Goal: Navigation & Orientation: Find specific page/section

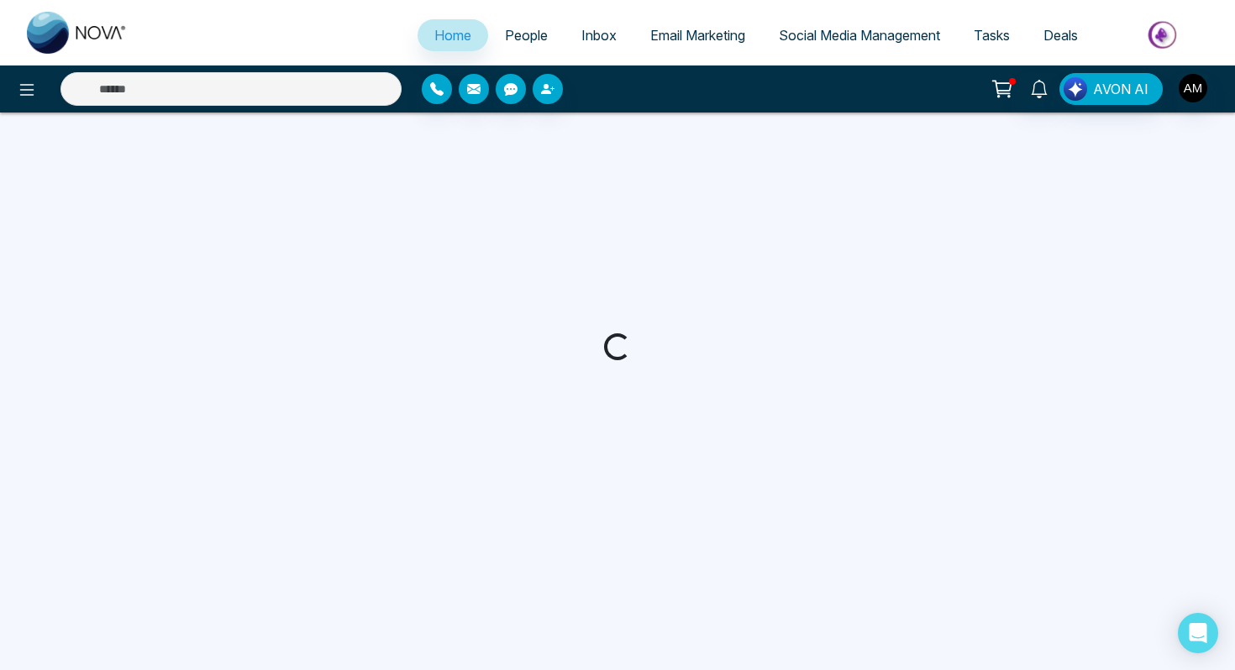
select select "*"
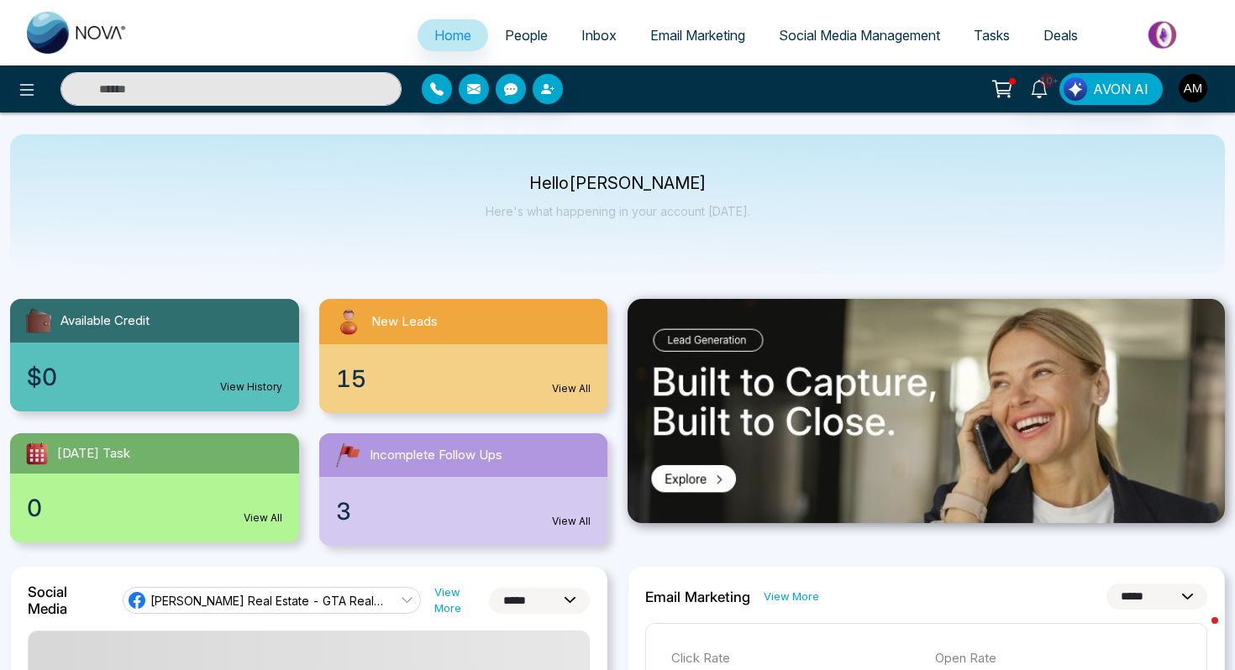
click at [532, 45] on link "People" at bounding box center [526, 35] width 76 height 32
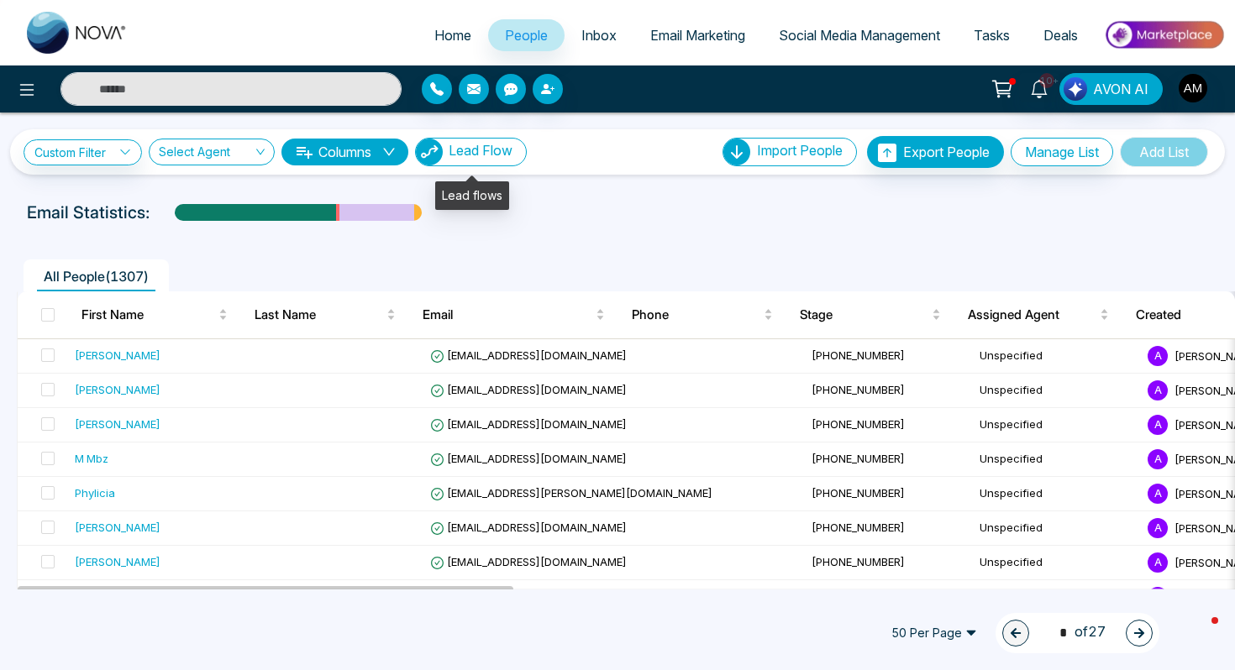
click at [505, 156] on span "Lead Flow" at bounding box center [481, 150] width 64 height 17
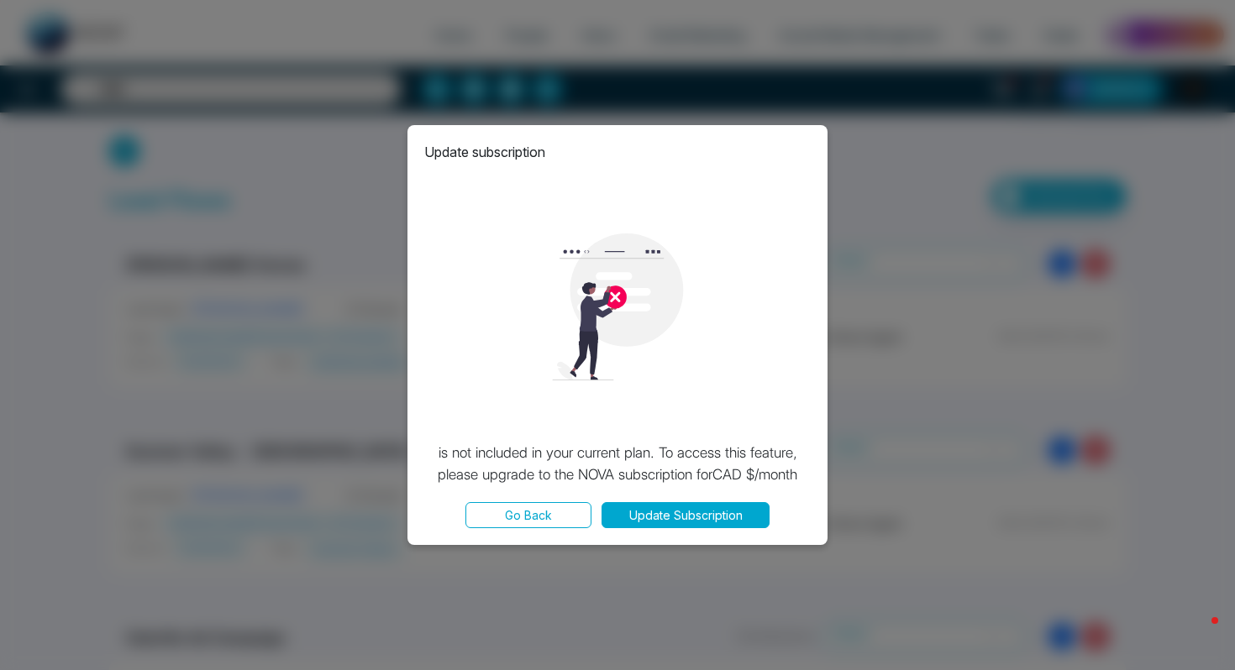
click at [520, 521] on button "Go Back" at bounding box center [528, 515] width 126 height 26
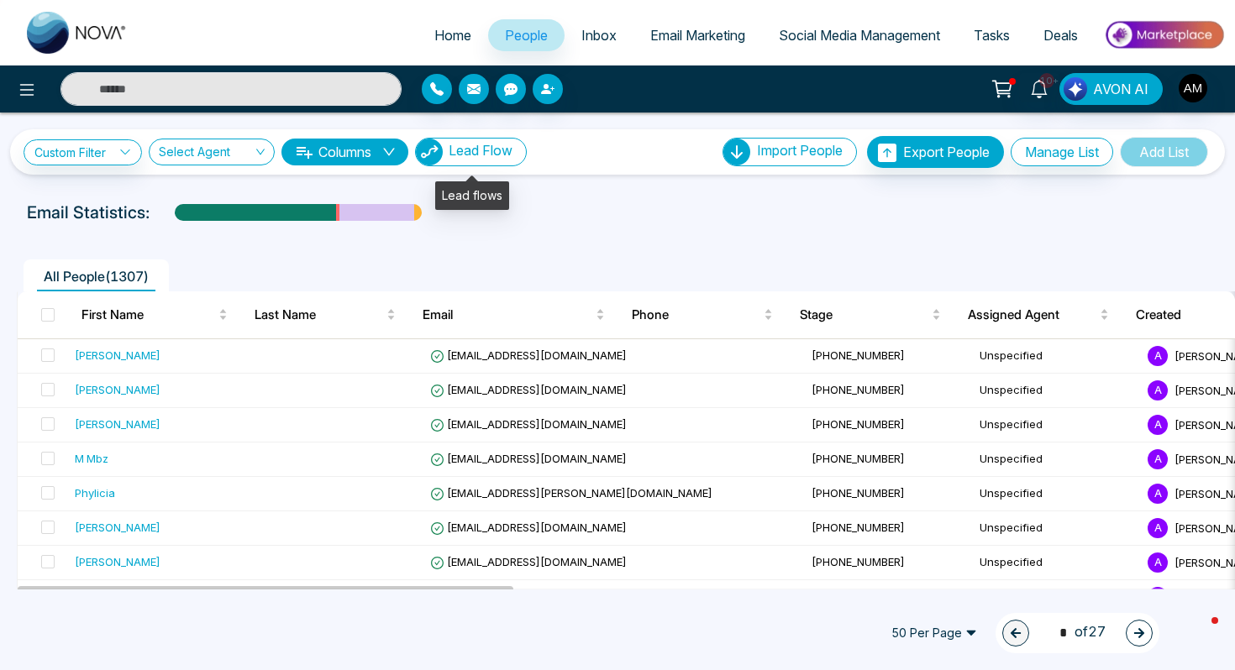
click at [491, 150] on span "Lead Flow" at bounding box center [481, 150] width 64 height 17
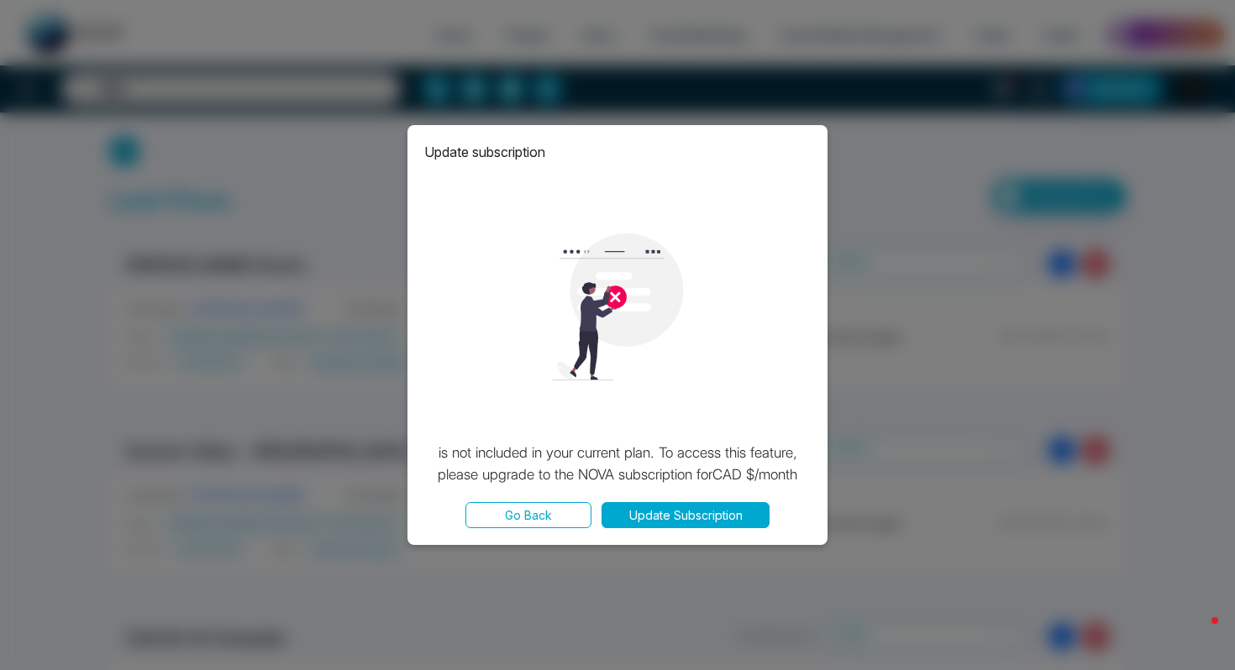
click at [506, 521] on button "Go Back" at bounding box center [528, 515] width 126 height 26
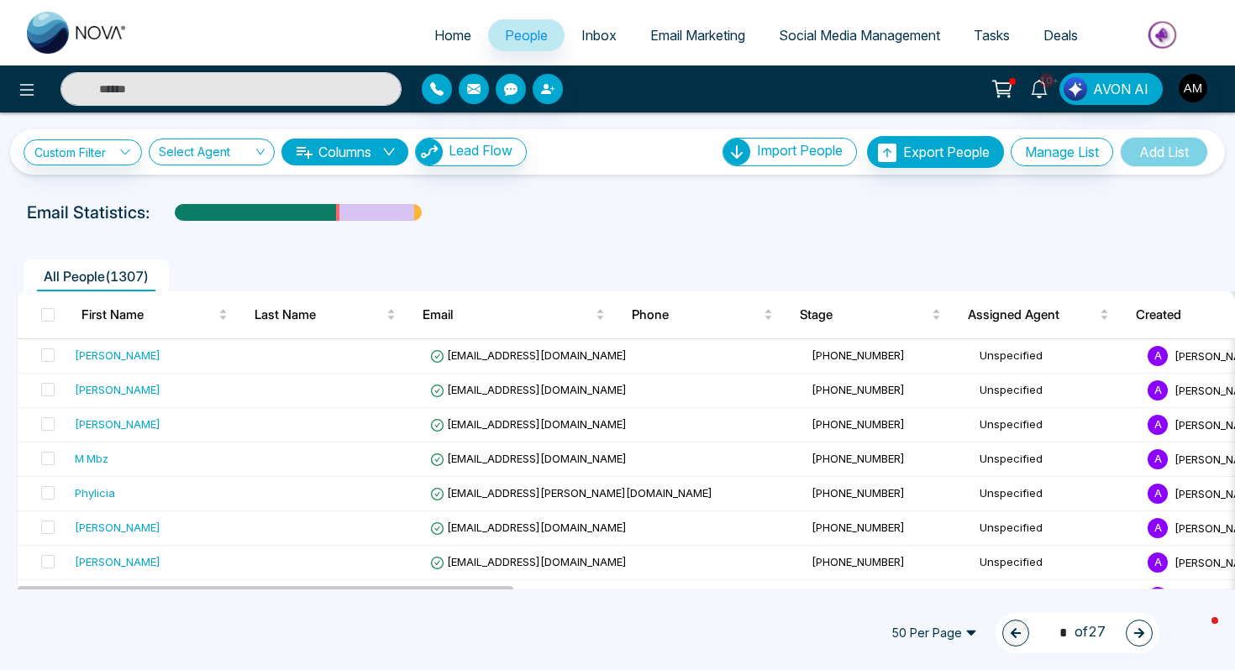
click at [437, 45] on link "Home" at bounding box center [452, 35] width 71 height 32
select select "*"
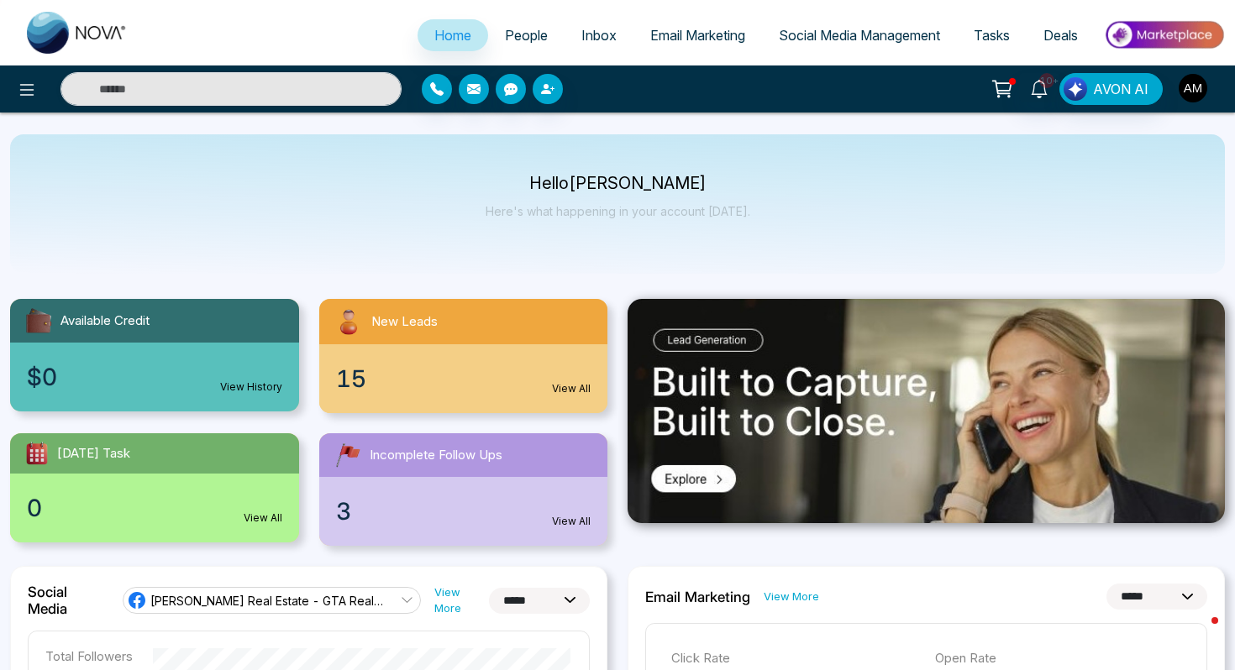
click at [1190, 92] on img "button" at bounding box center [1192, 88] width 29 height 29
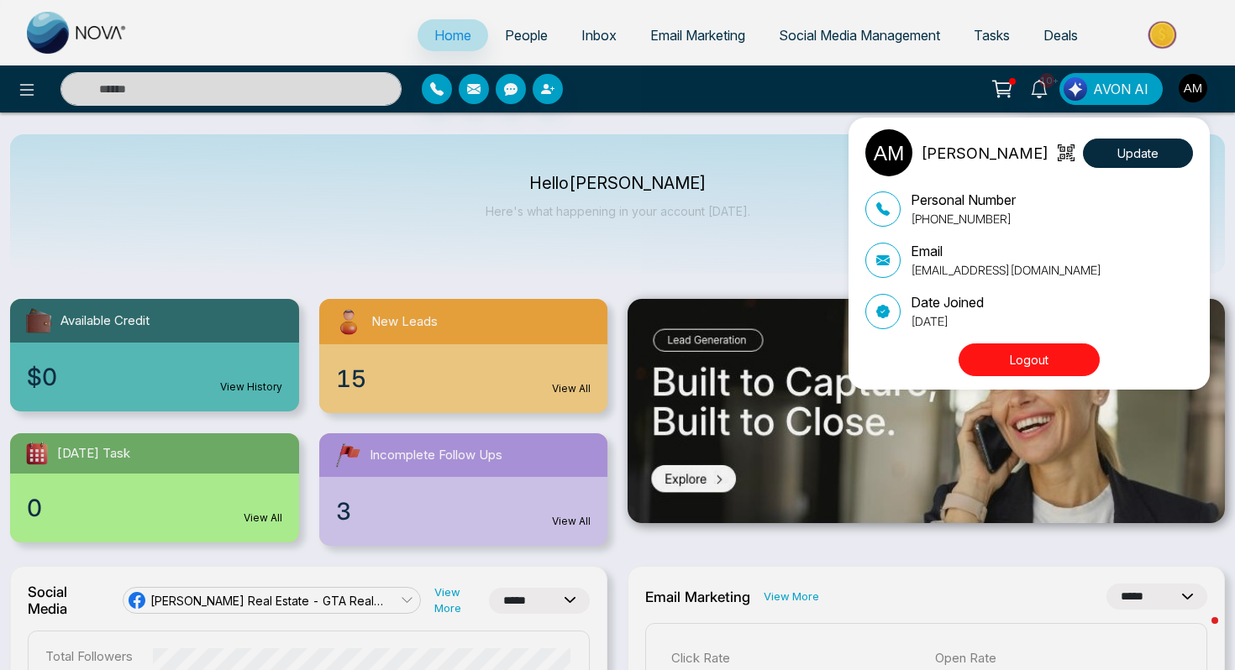
click at [1043, 358] on button "Logout" at bounding box center [1028, 360] width 141 height 33
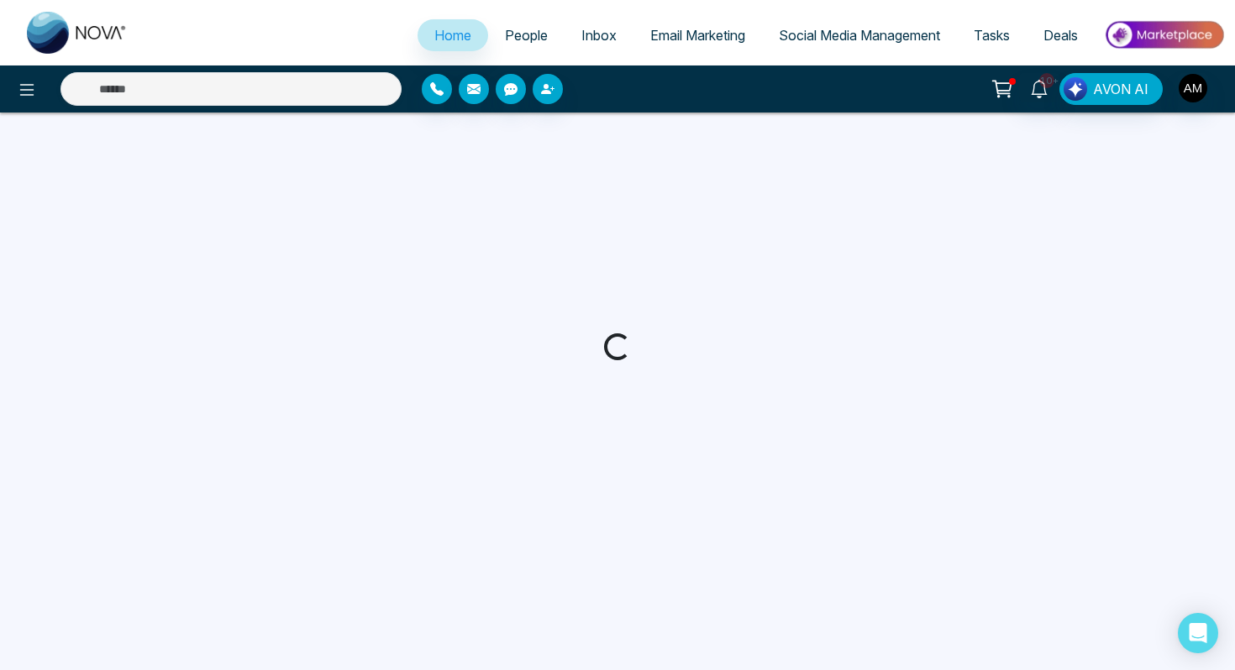
select select "*"
